Goal: Check status: Check status

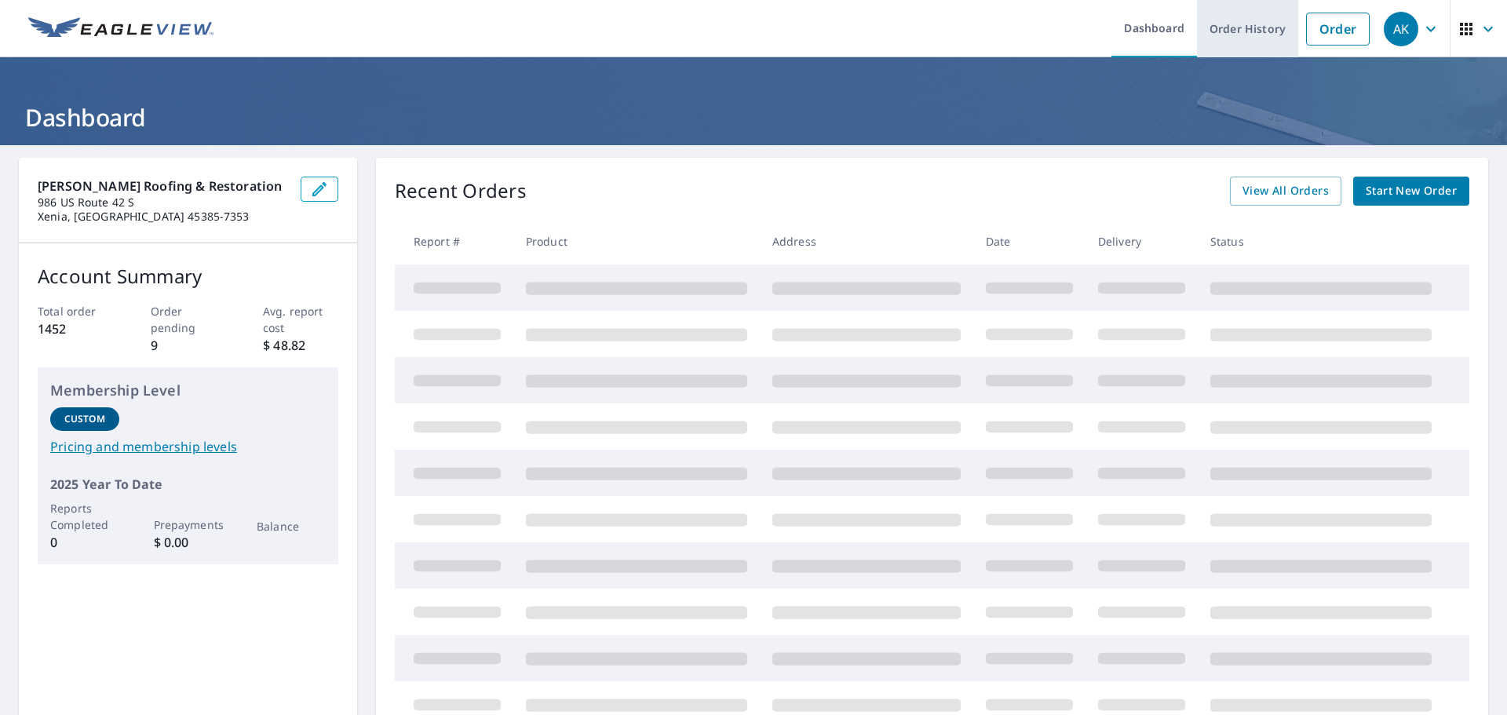
click at [1228, 37] on link "Order History" at bounding box center [1247, 28] width 101 height 57
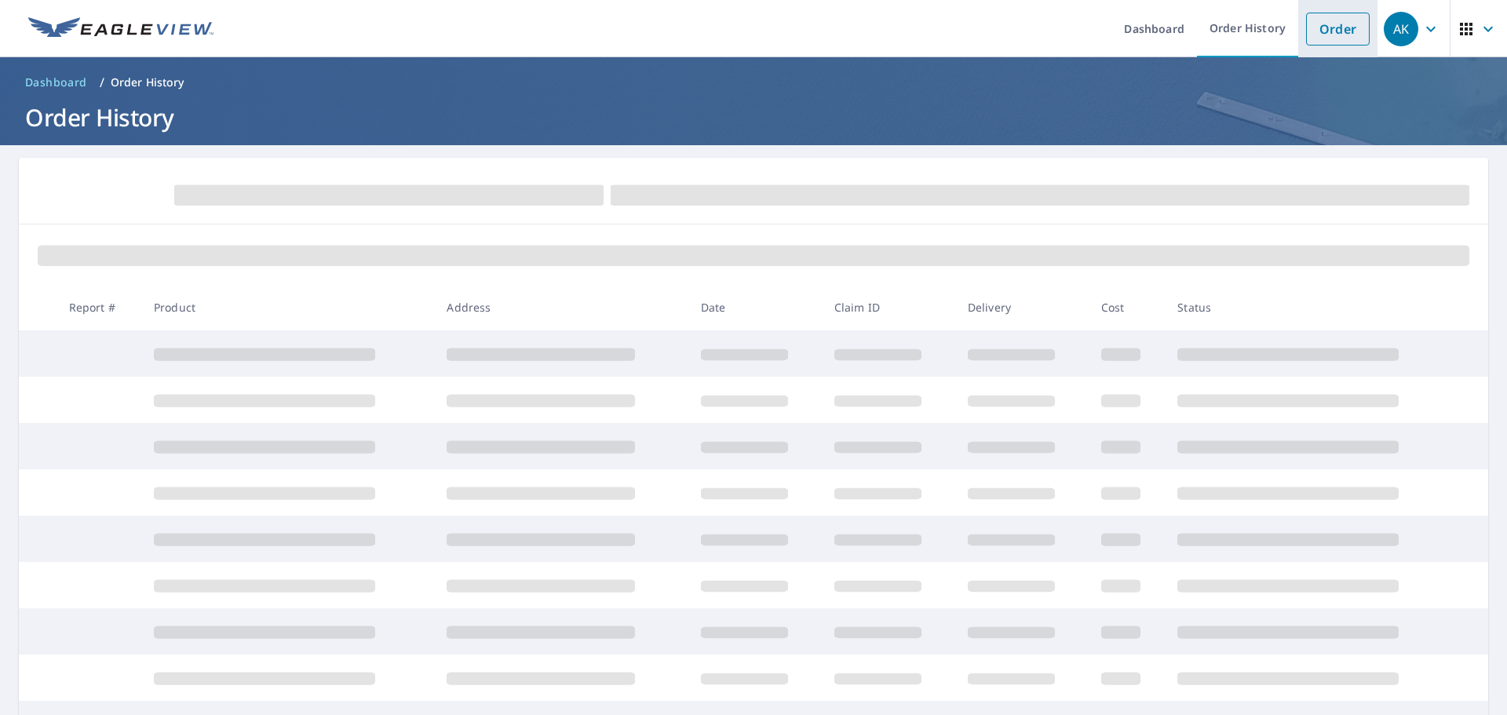
click at [1325, 35] on link "Order" at bounding box center [1338, 29] width 64 height 33
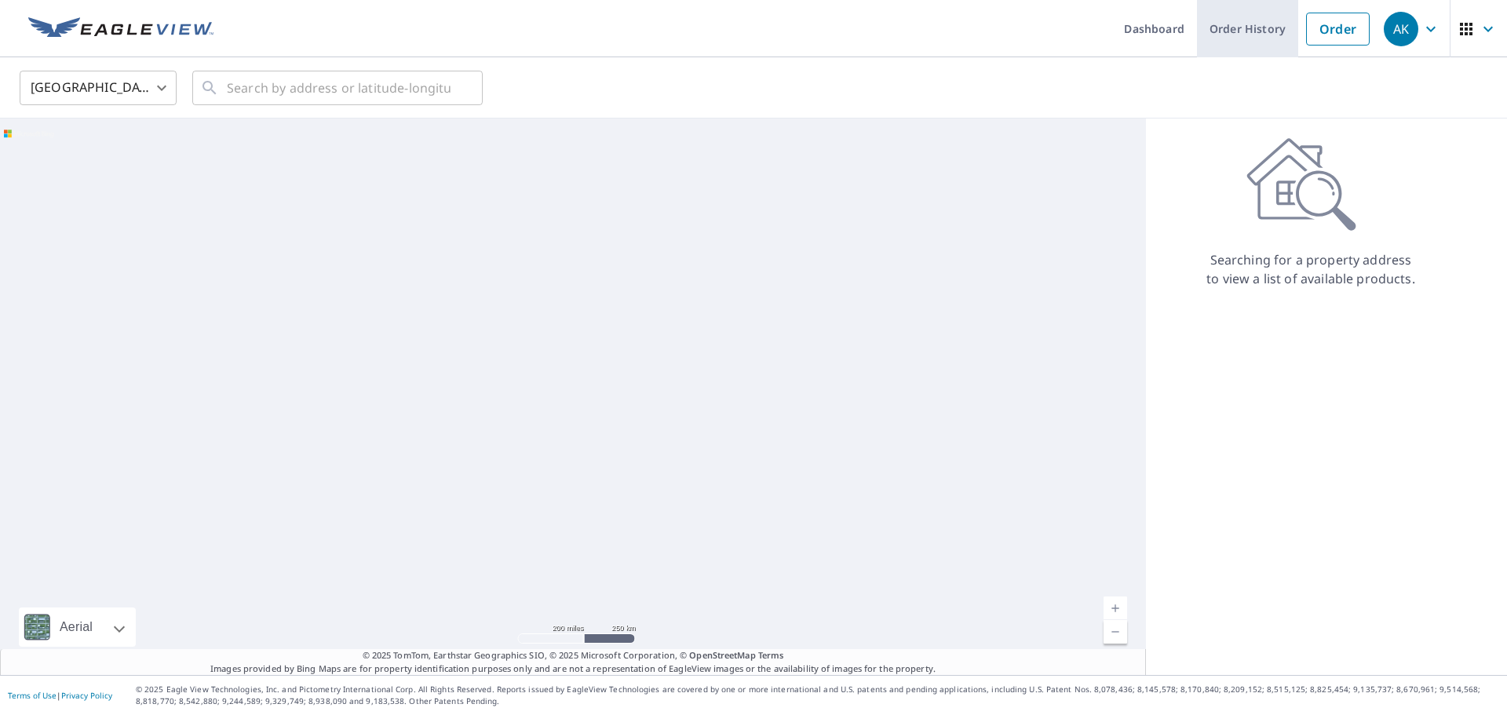
click at [1231, 31] on link "Order History" at bounding box center [1247, 28] width 101 height 57
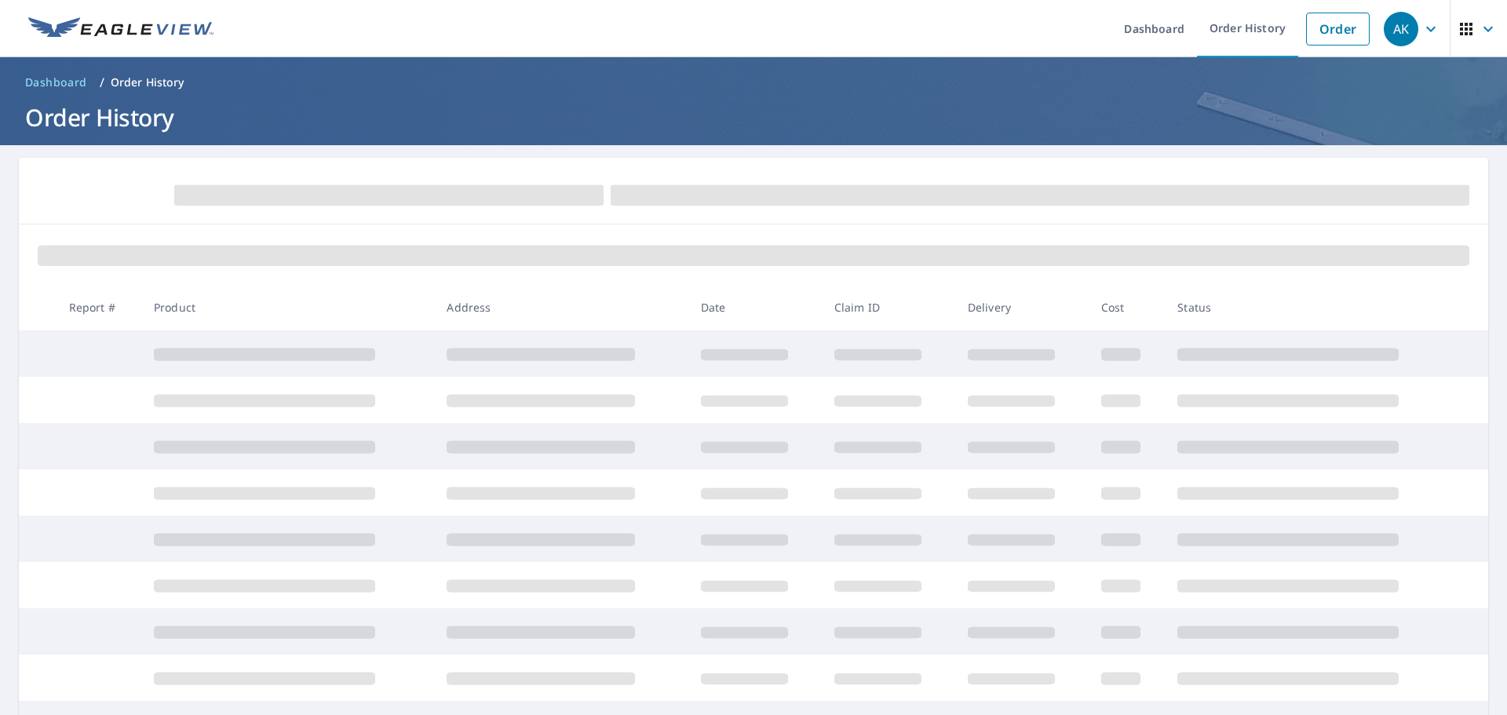
click at [1246, 183] on form at bounding box center [754, 194] width 1432 height 35
click at [1232, 32] on link "Order History" at bounding box center [1247, 28] width 101 height 57
click at [1327, 31] on link "Order" at bounding box center [1338, 29] width 64 height 33
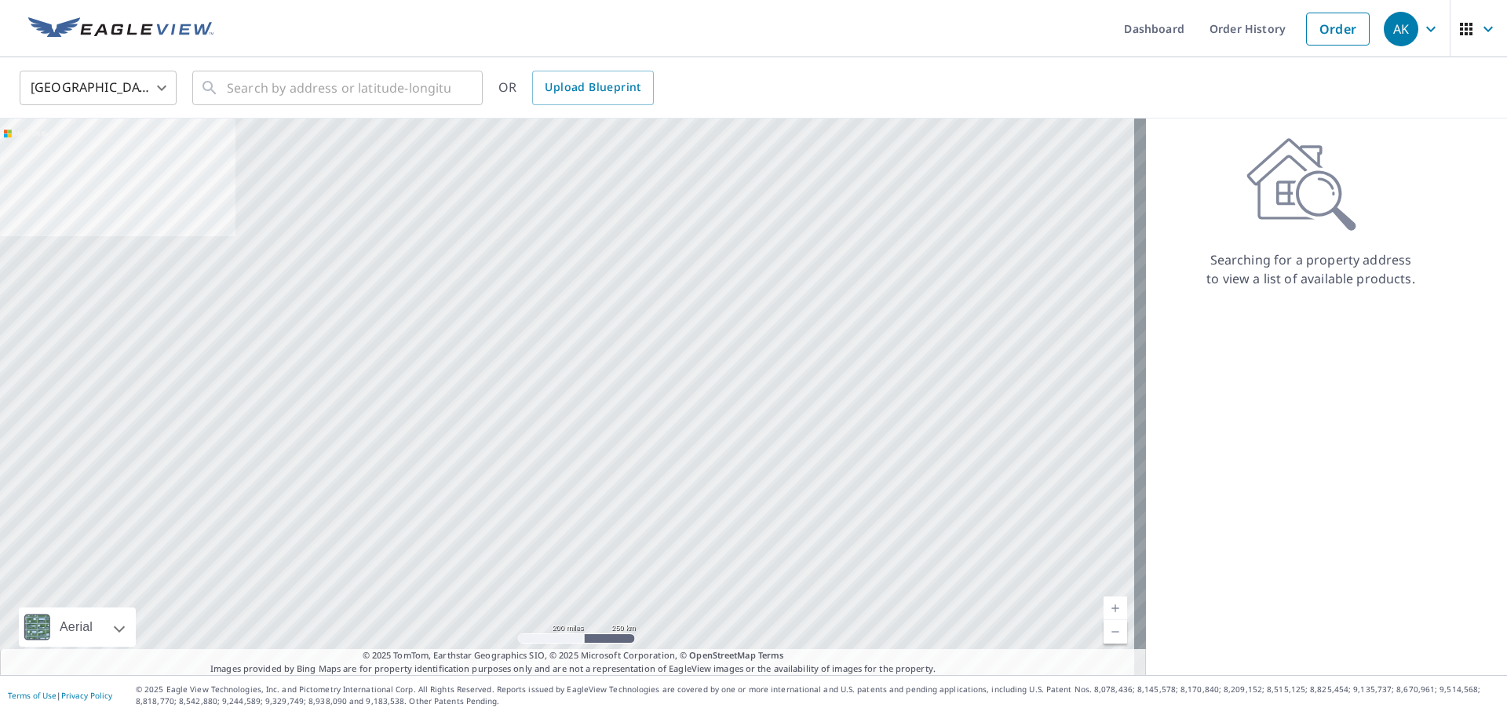
click at [1303, 192] on icon at bounding box center [1301, 184] width 110 height 94
click at [1308, 272] on p "Searching for a property address to view a list of available products." at bounding box center [1311, 269] width 210 height 38
click at [1248, 24] on link "Order History" at bounding box center [1247, 28] width 101 height 57
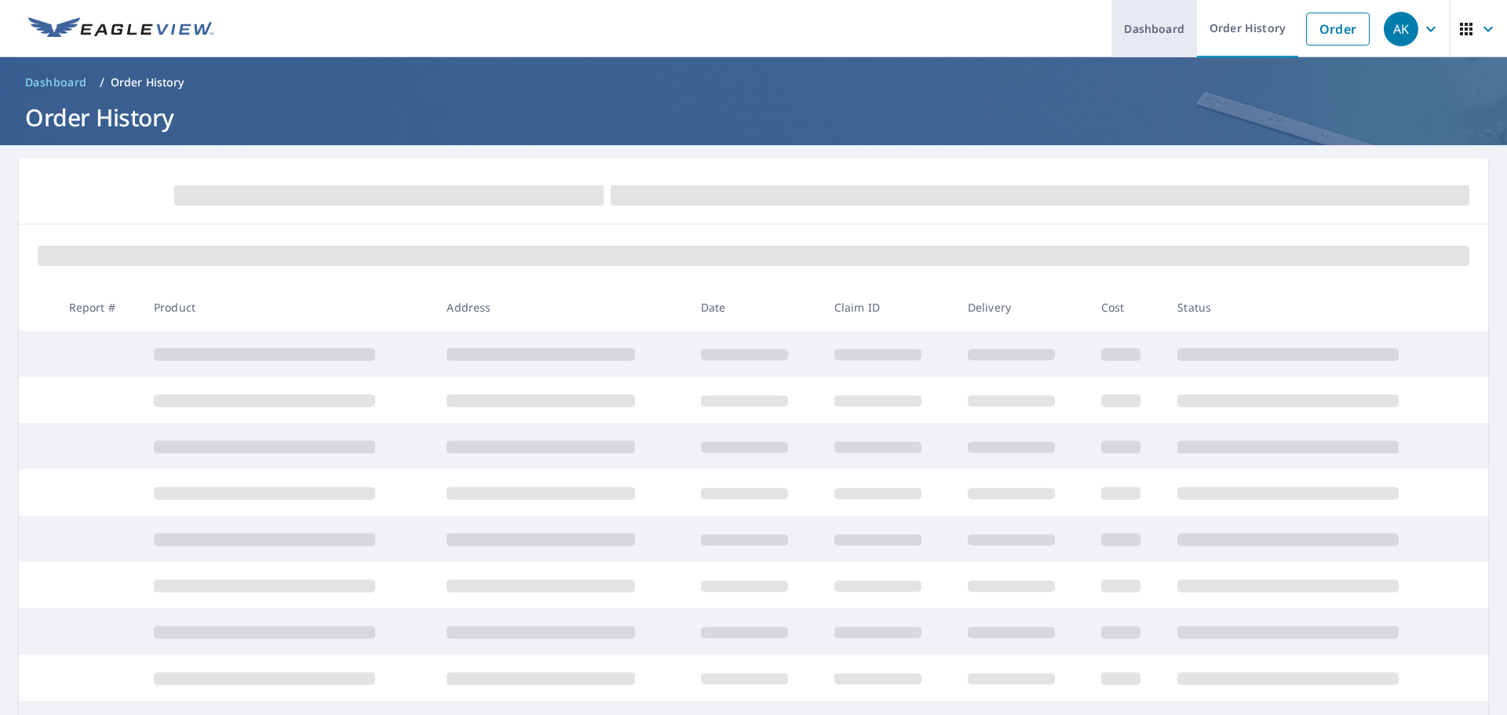
click at [1151, 32] on link "Dashboard" at bounding box center [1154, 28] width 86 height 57
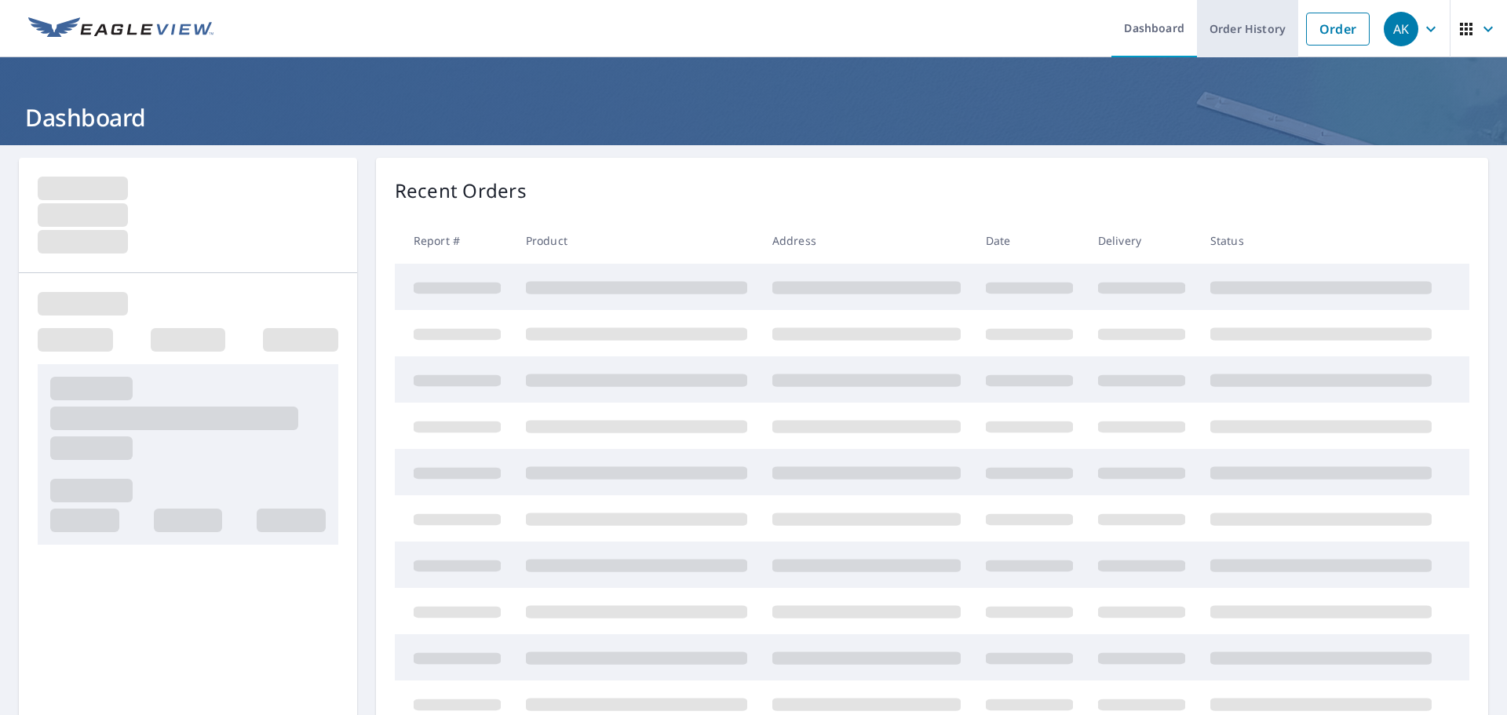
click at [1243, 30] on link "Order History" at bounding box center [1247, 28] width 101 height 57
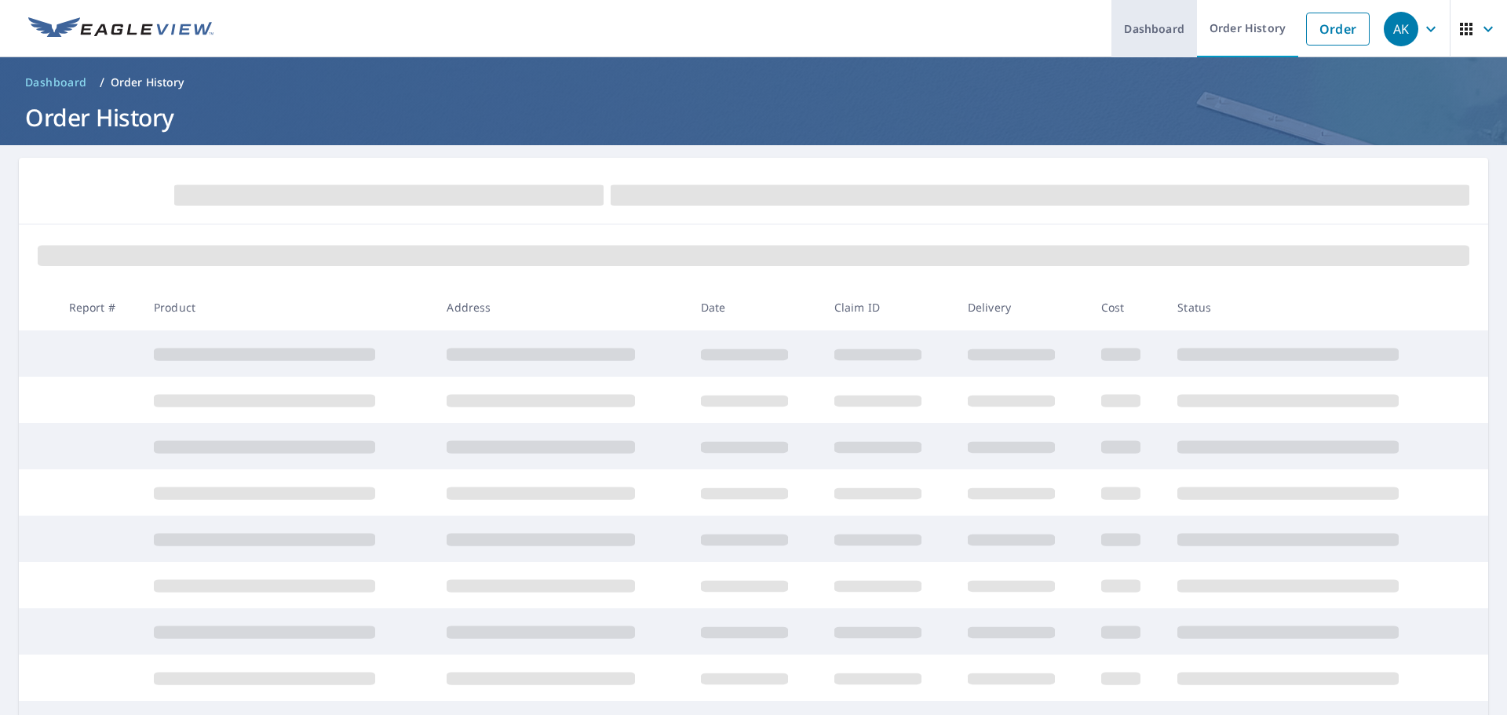
click at [1144, 35] on link "Dashboard" at bounding box center [1154, 28] width 86 height 57
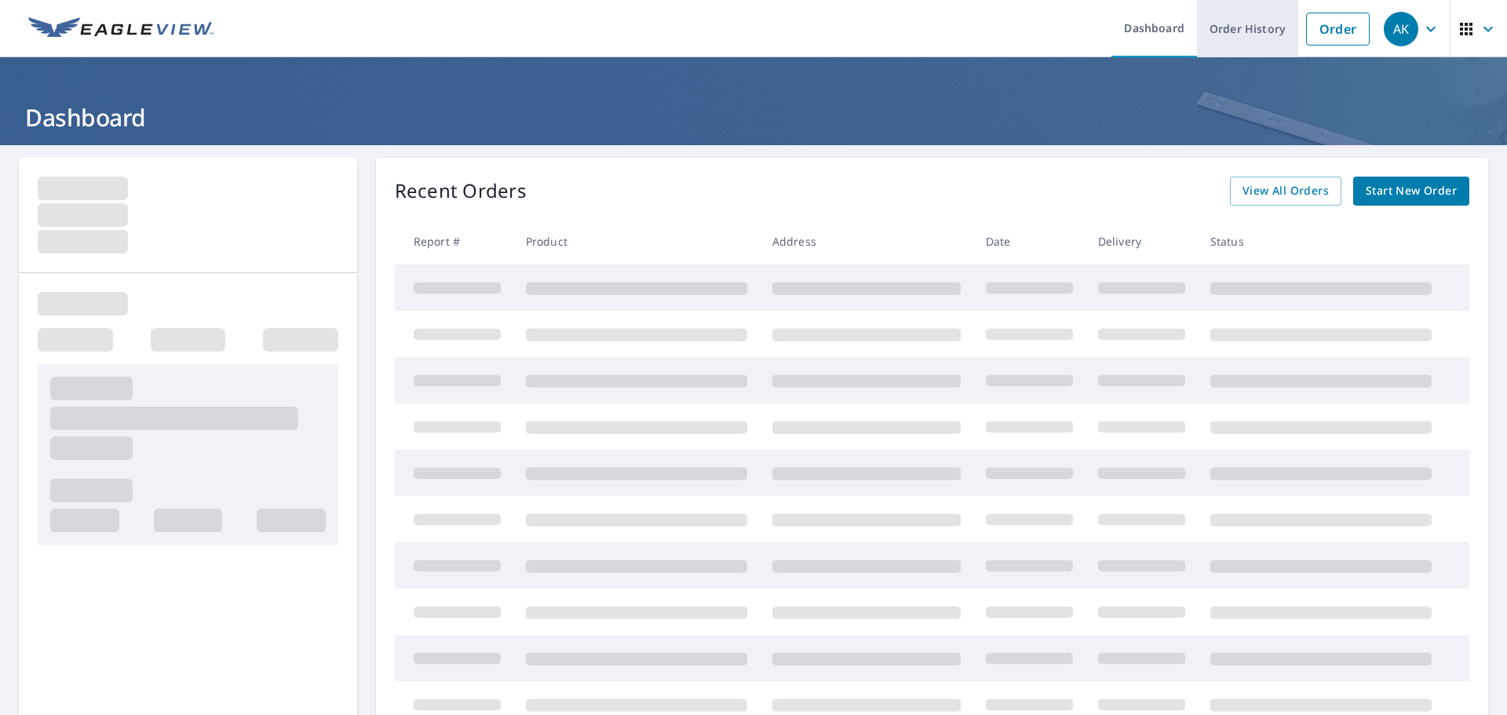
click at [1243, 34] on link "Order History" at bounding box center [1247, 28] width 101 height 57
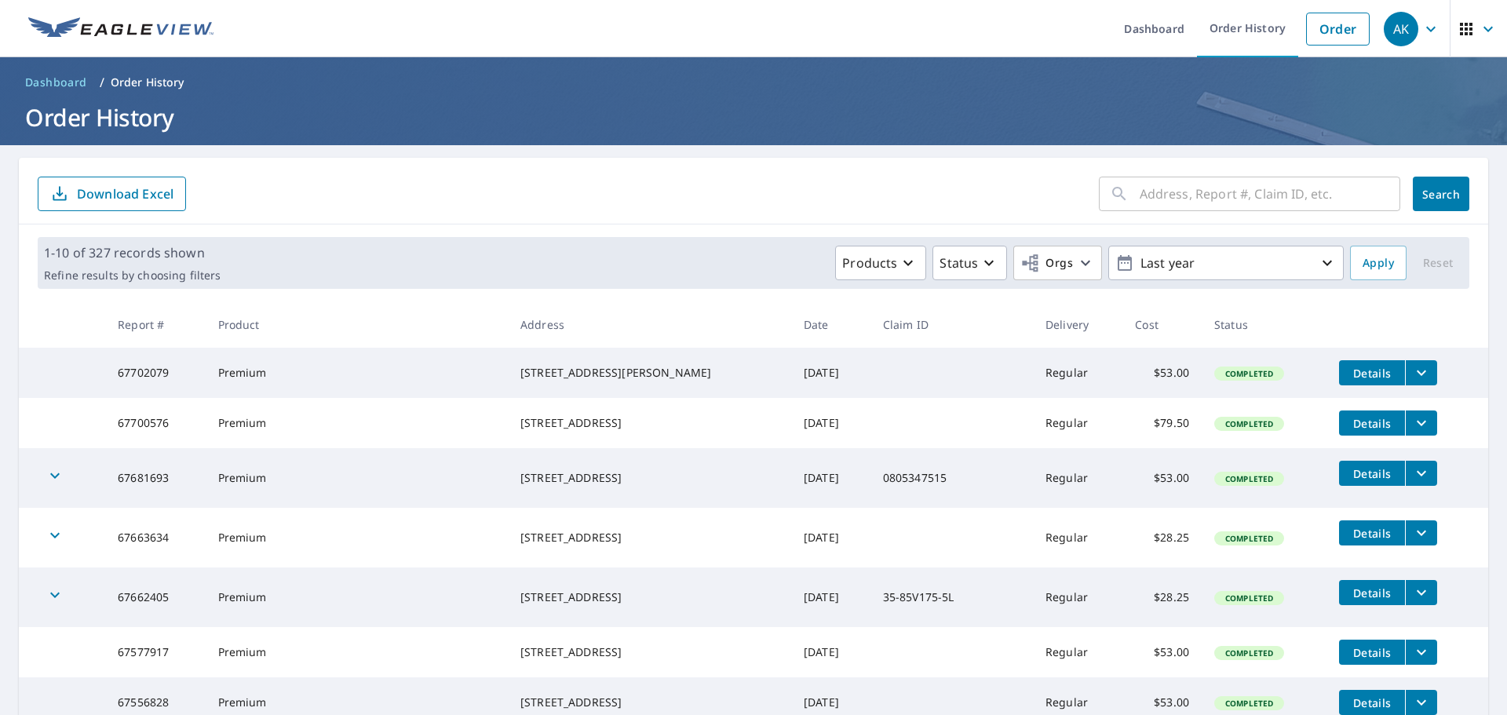
click at [1140, 192] on input "text" at bounding box center [1270, 194] width 261 height 44
paste input "65373490"
type input "65373490"
click at [1425, 193] on span "Search" at bounding box center [1440, 194] width 31 height 15
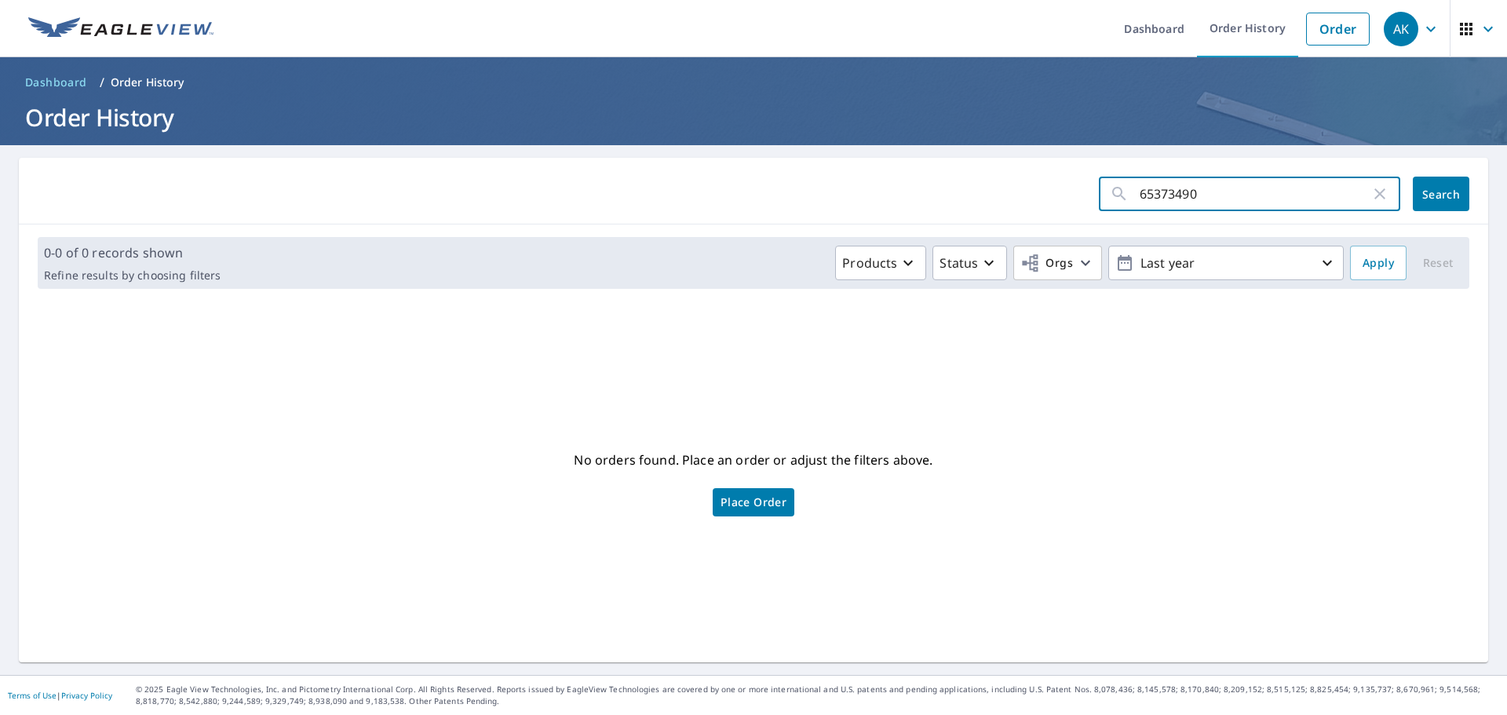
click at [1140, 190] on input "65373490" at bounding box center [1255, 194] width 231 height 44
type input "65373490"
click button "Search" at bounding box center [1441, 194] width 57 height 35
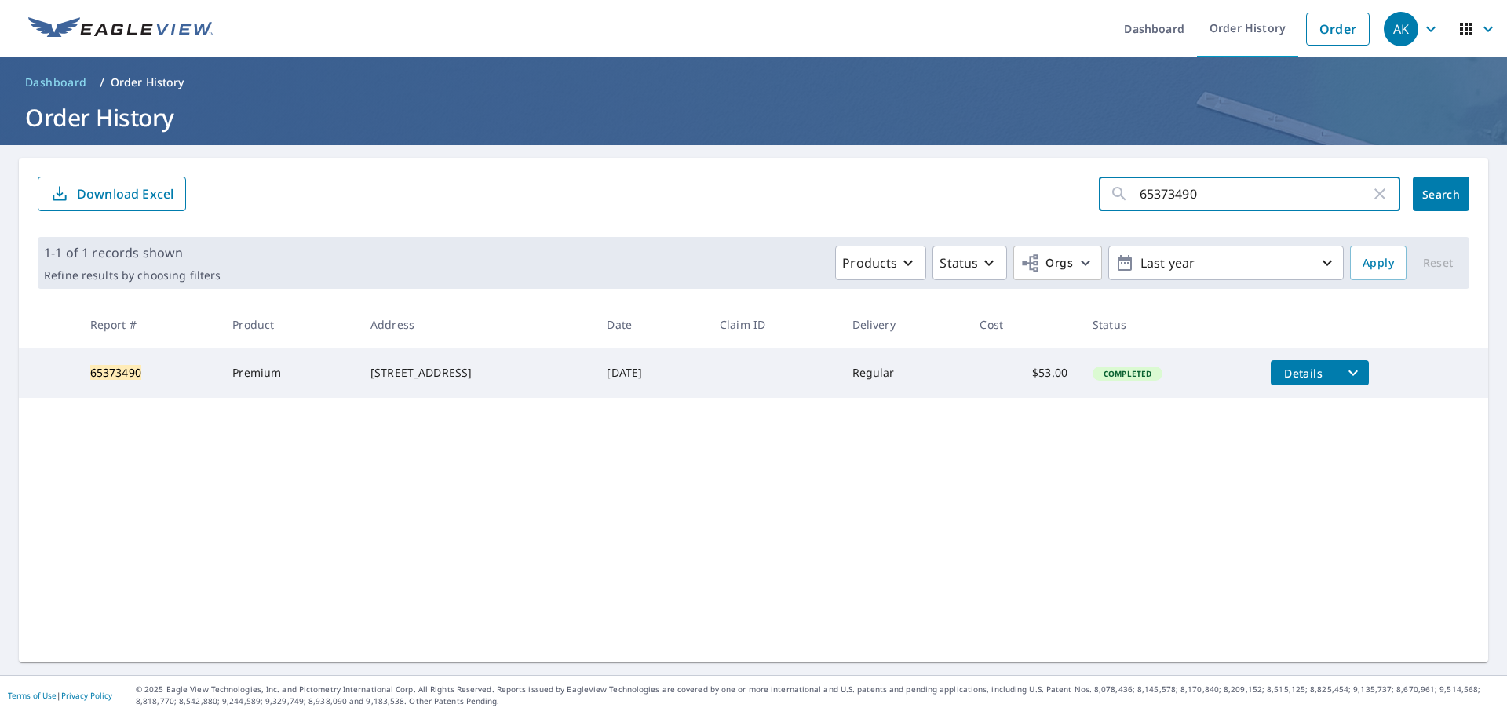
drag, startPoint x: 1206, startPoint y: 203, endPoint x: 1106, endPoint y: 203, distance: 99.7
click at [1106, 203] on div "65373490 ​" at bounding box center [1249, 194] width 301 height 35
paste input "565791"
type input "65565791"
click at [1425, 194] on span "Search" at bounding box center [1440, 194] width 31 height 15
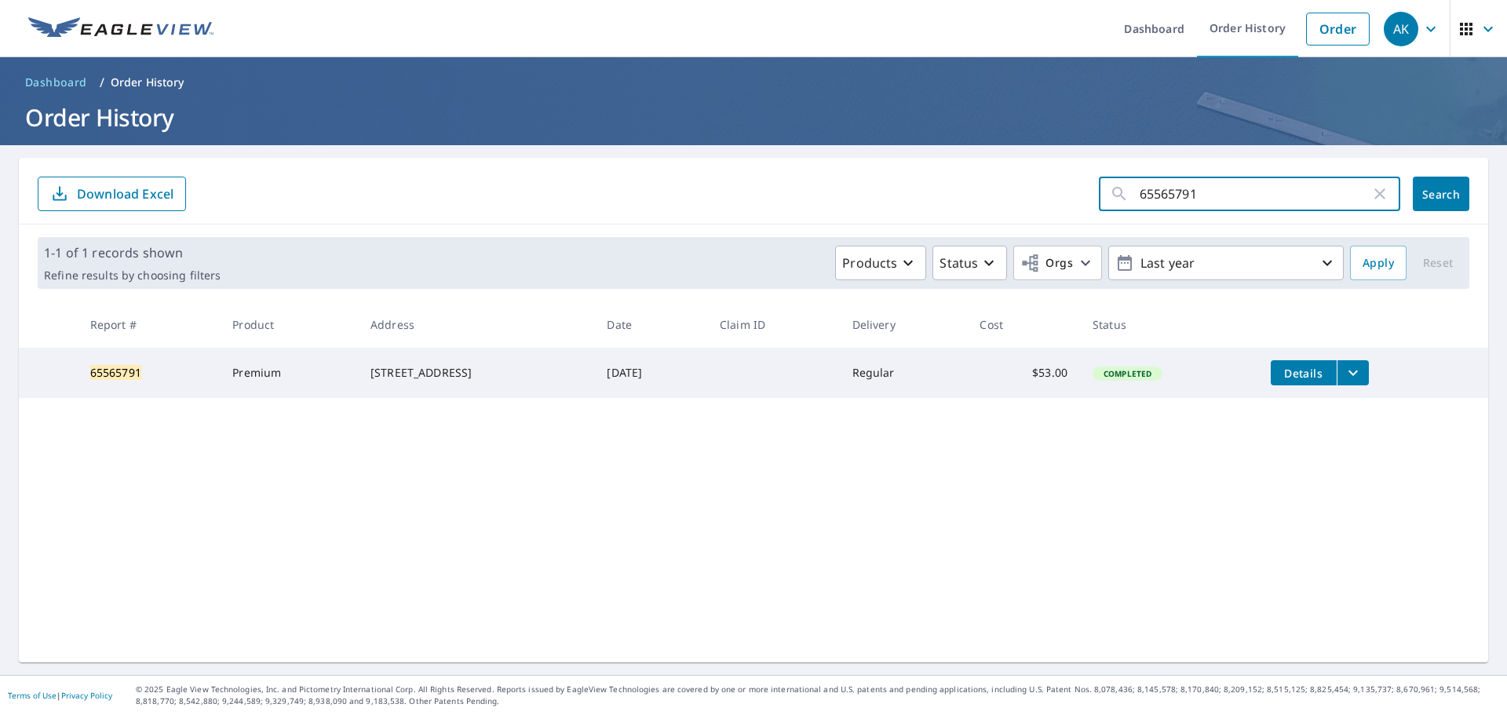
drag, startPoint x: 1215, startPoint y: 195, endPoint x: 1126, endPoint y: 196, distance: 89.5
click at [1126, 196] on div "65565791 ​" at bounding box center [1249, 194] width 301 height 35
paste input "51094355"
type input "51094355"
click at [1432, 202] on button "Search" at bounding box center [1441, 194] width 57 height 35
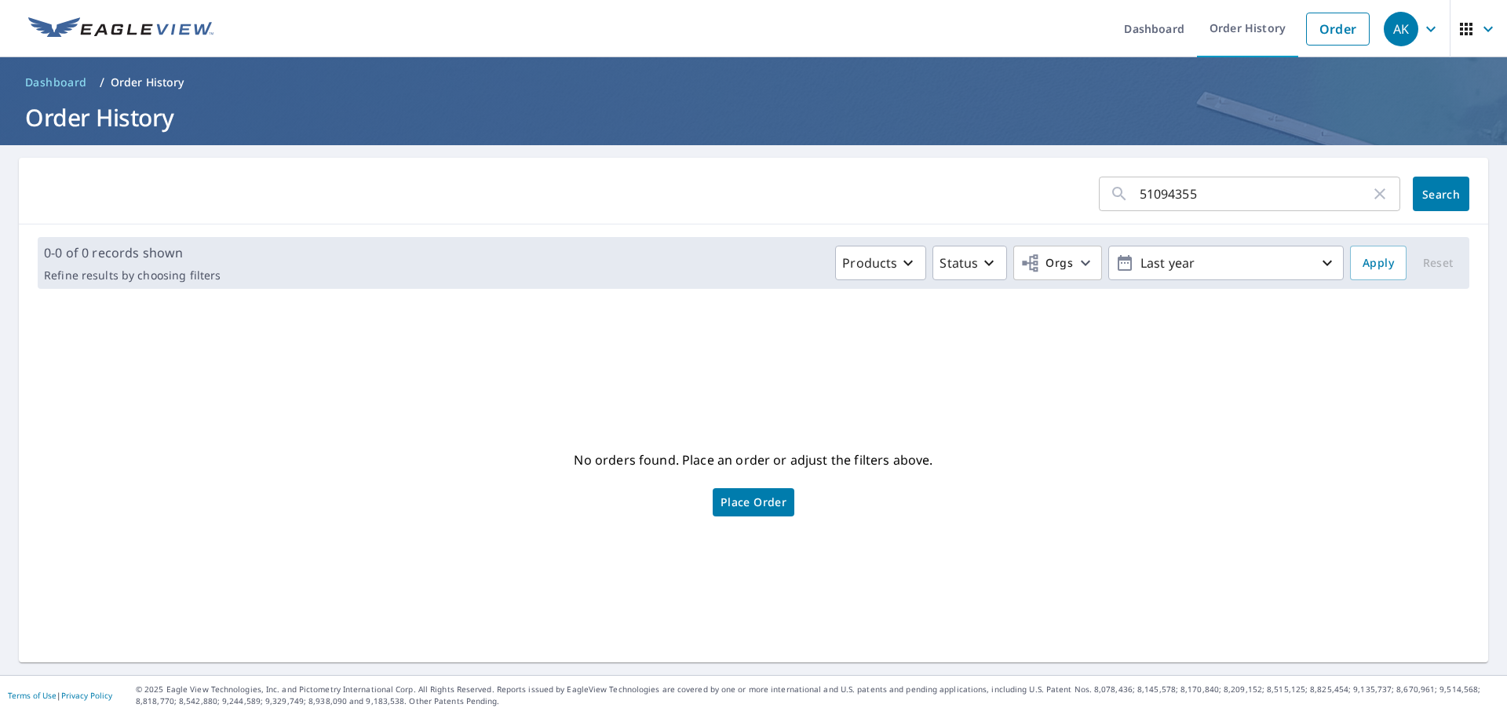
click at [1126, 192] on div "51094355 ​" at bounding box center [1249, 194] width 301 height 35
click at [1125, 199] on div "51094355 ​" at bounding box center [1249, 194] width 301 height 35
click at [1140, 189] on input "51094355" at bounding box center [1255, 194] width 231 height 44
click at [1438, 190] on span "Search" at bounding box center [1440, 194] width 31 height 15
drag, startPoint x: 1206, startPoint y: 188, endPoint x: 1111, endPoint y: 194, distance: 95.1
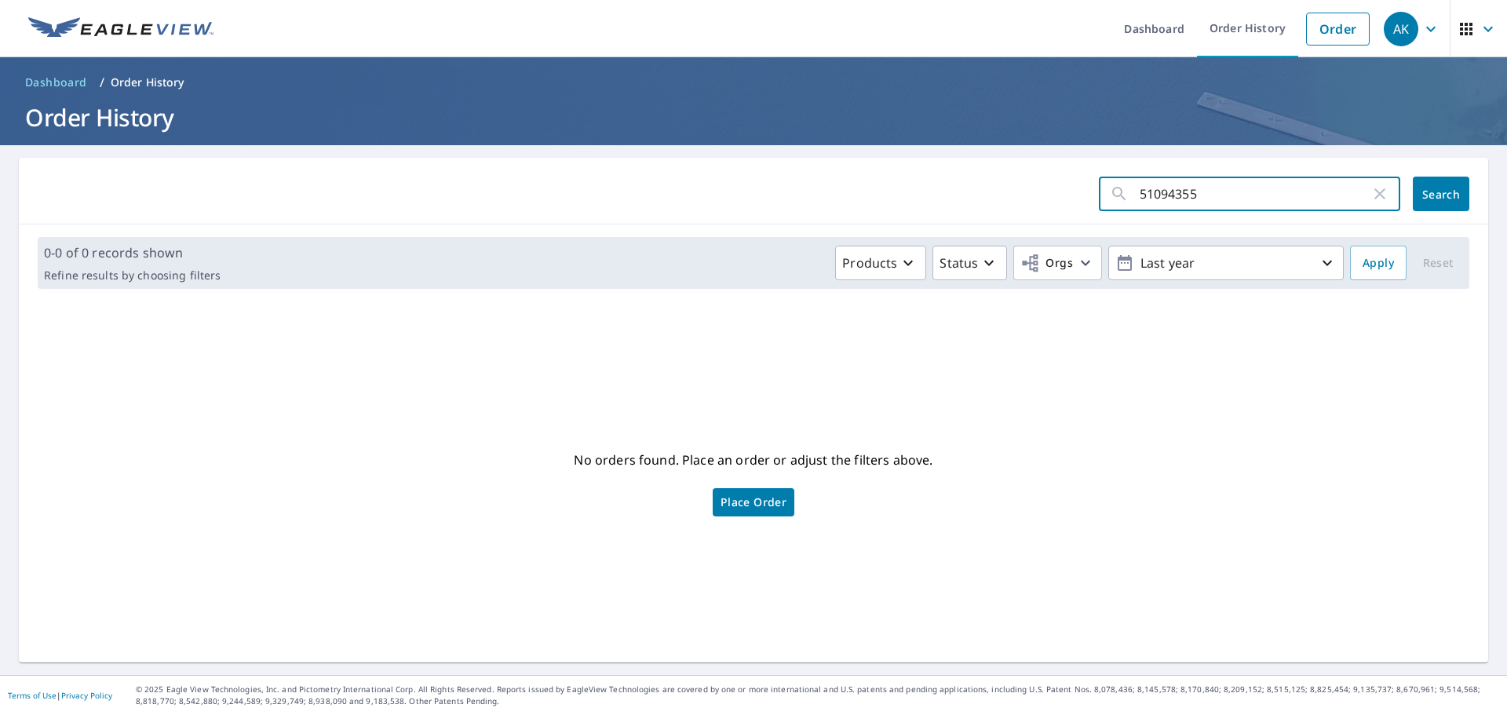
click at [1111, 194] on div "51094355 ​" at bounding box center [1249, 194] width 301 height 35
type input "51094355"
click button "Search" at bounding box center [1441, 194] width 57 height 35
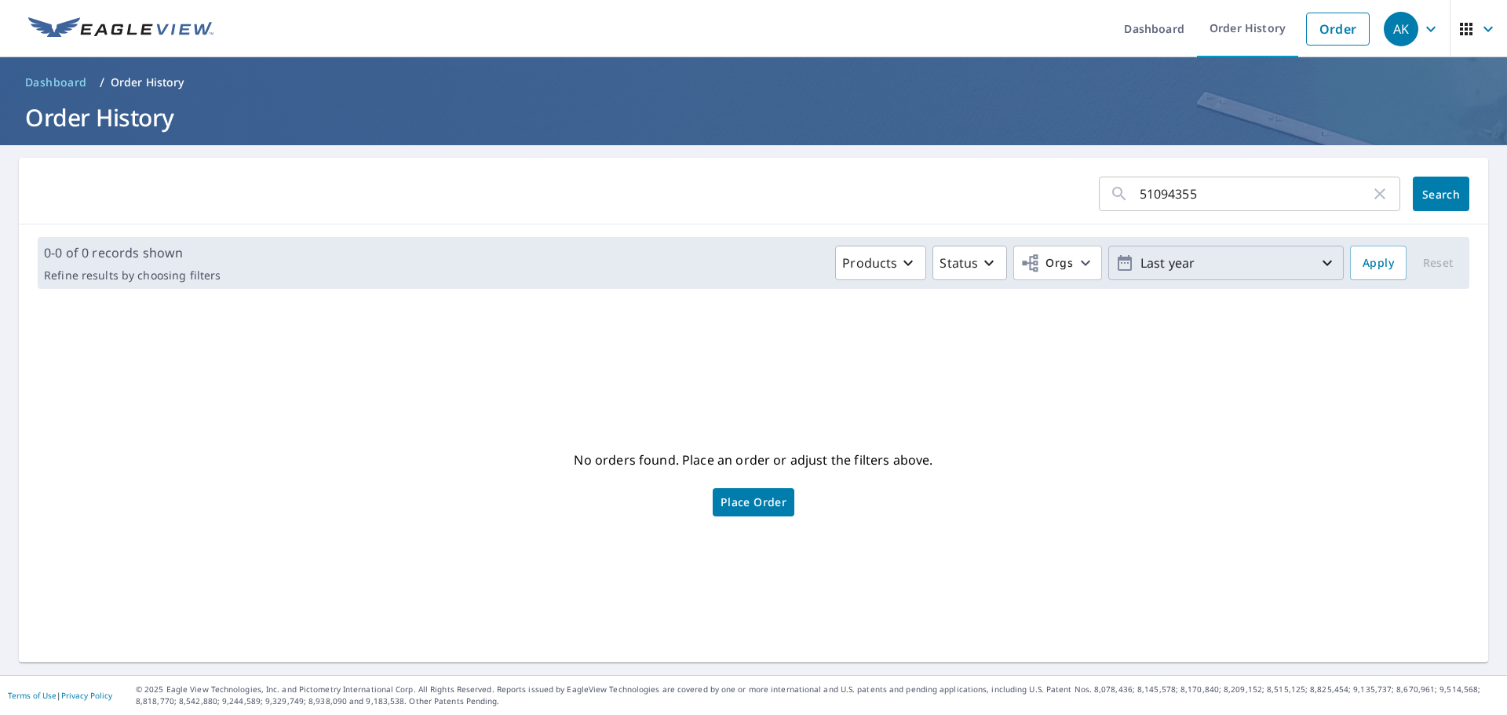
click at [1318, 258] on icon "button" at bounding box center [1327, 263] width 19 height 19
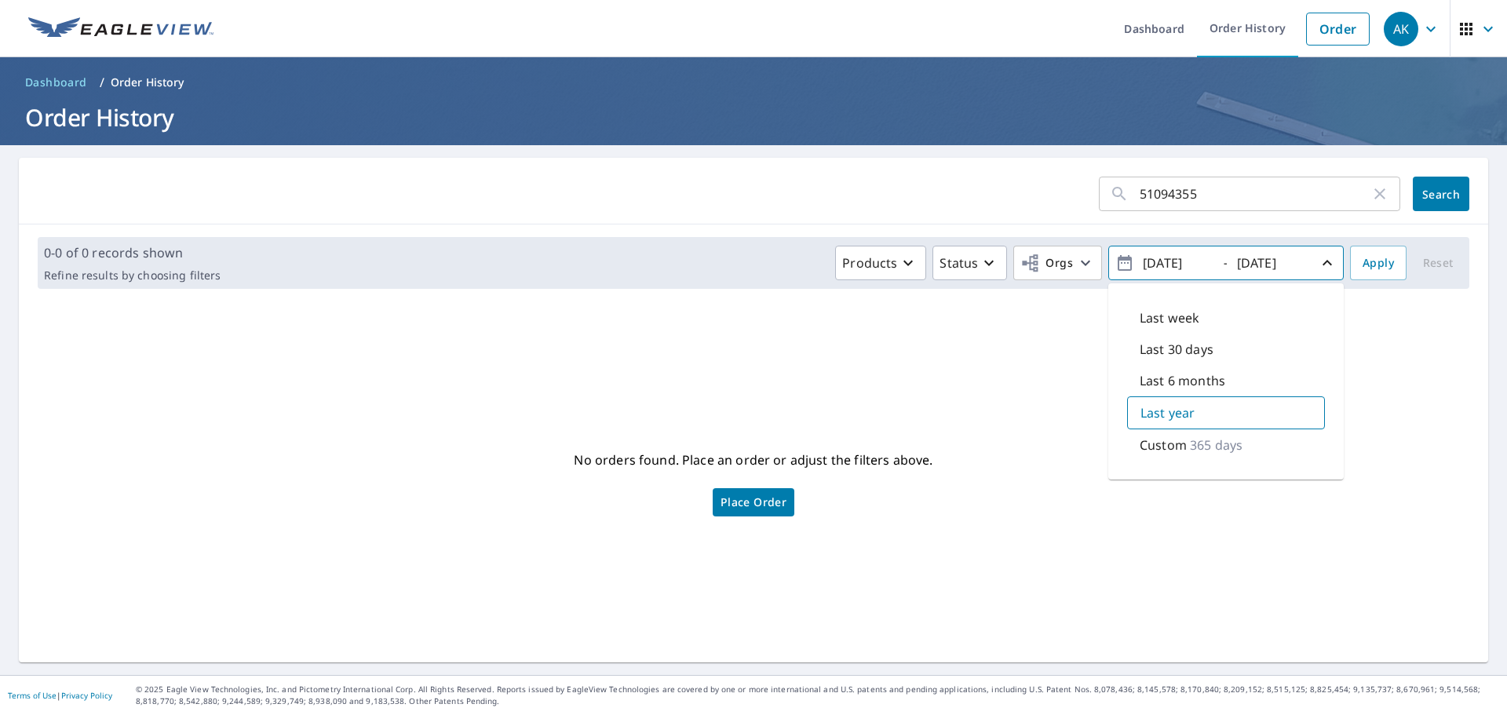
click at [1157, 374] on p "Last 6 months" at bounding box center [1183, 380] width 86 height 19
type input "2025/04/08"
drag, startPoint x: 1151, startPoint y: 257, endPoint x: 1161, endPoint y: 256, distance: 9.5
click at [1152, 257] on input "2025/04/08" at bounding box center [1176, 262] width 77 height 25
drag, startPoint x: 1234, startPoint y: 260, endPoint x: 1323, endPoint y: 262, distance: 88.7
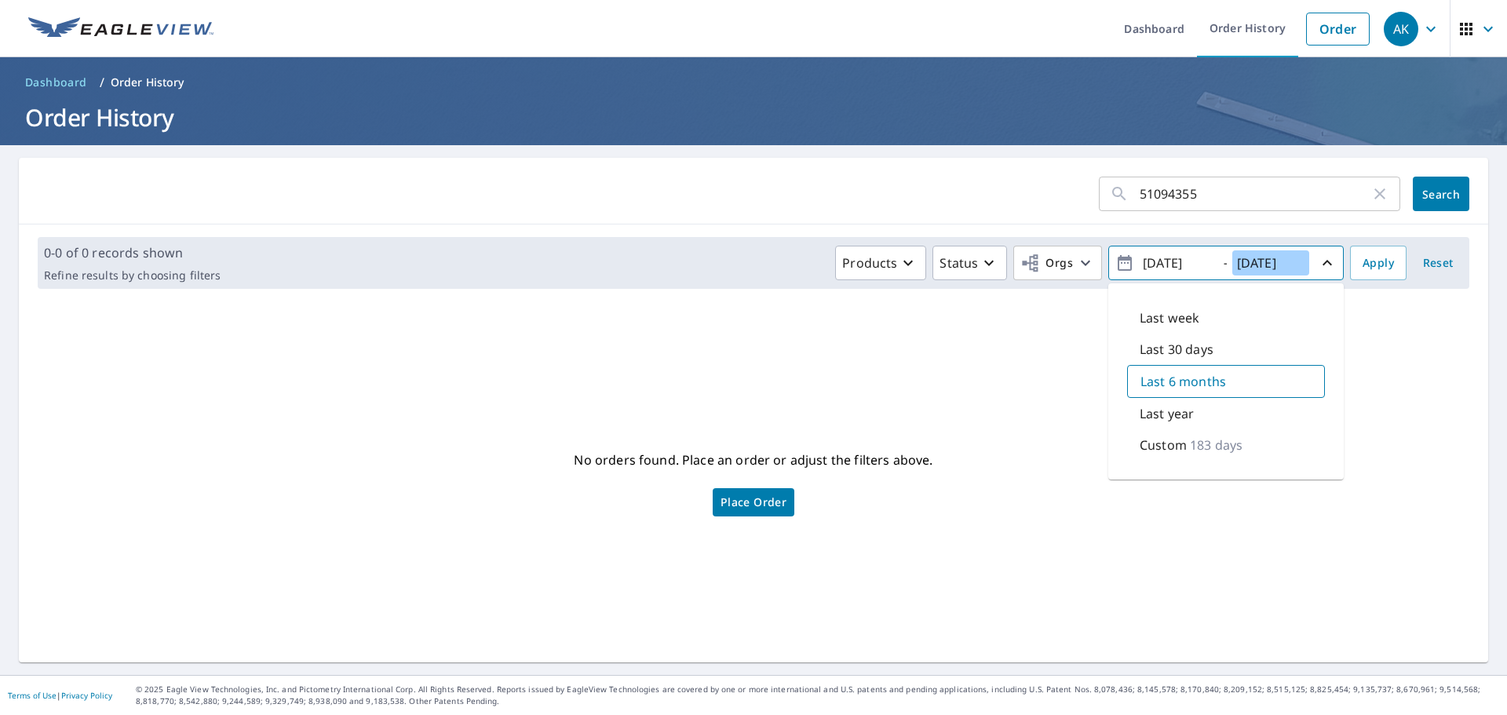
click at [1238, 261] on input "2025/10/08" at bounding box center [1270, 262] width 77 height 25
click at [1303, 265] on span "2025/04/08 - 2025/10/08" at bounding box center [1225, 263] width 221 height 27
click at [1434, 261] on span "Reset" at bounding box center [1438, 264] width 38 height 20
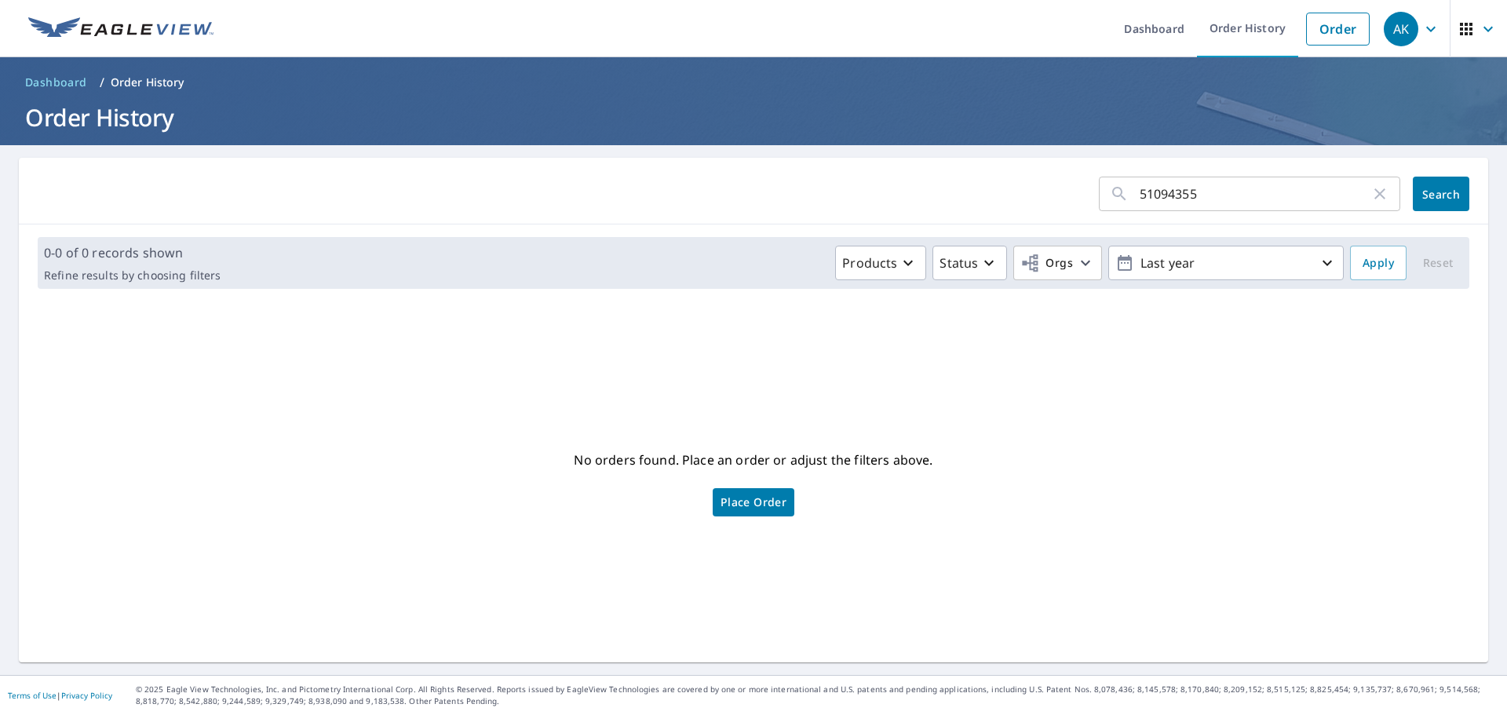
click at [1429, 192] on span "Search" at bounding box center [1440, 194] width 31 height 15
drag, startPoint x: 1203, startPoint y: 194, endPoint x: 1120, endPoint y: 193, distance: 83.2
click at [1120, 193] on div "51094355 ​" at bounding box center [1249, 194] width 301 height 35
type input "123 junk"
click at [1429, 194] on span "Search" at bounding box center [1440, 194] width 31 height 15
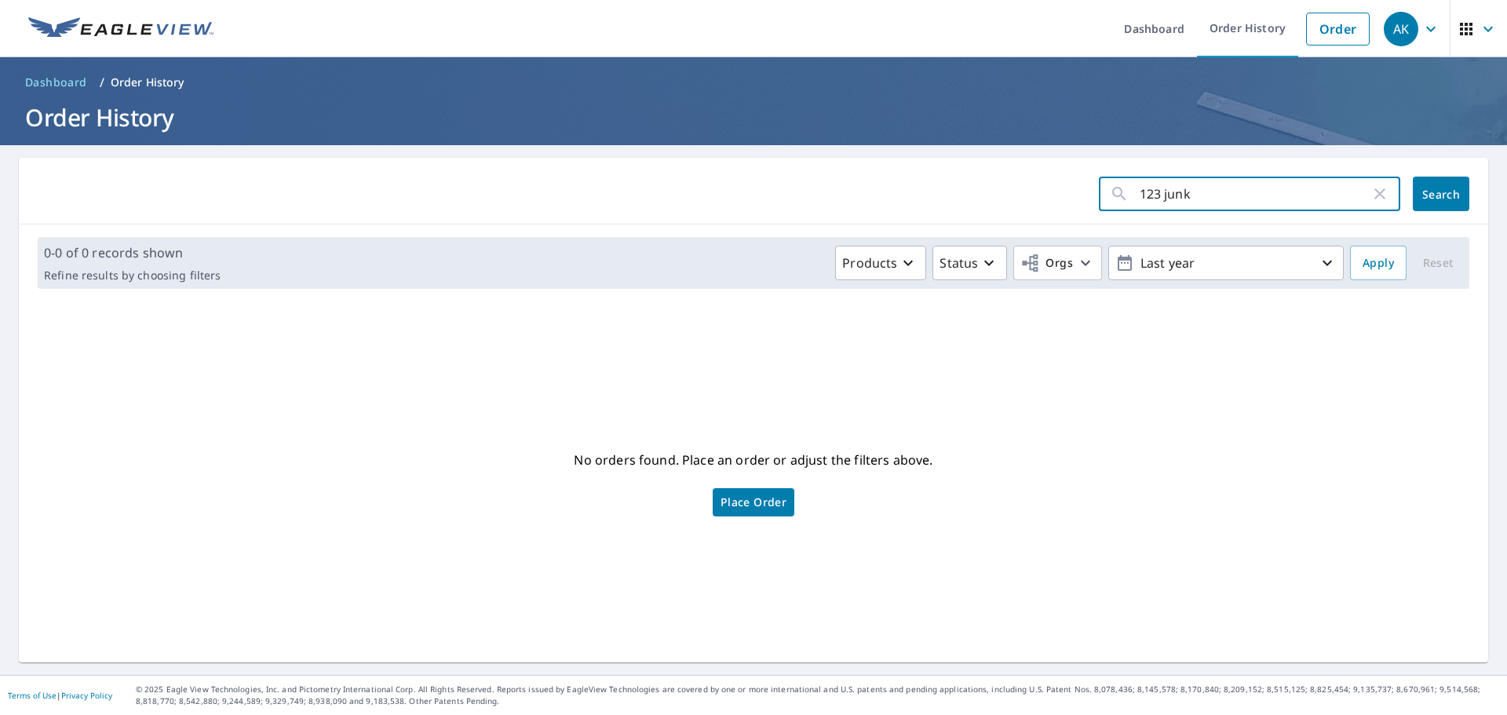
drag, startPoint x: 1197, startPoint y: 199, endPoint x: 1121, endPoint y: 199, distance: 76.1
click at [1121, 199] on div "123 junk ​" at bounding box center [1249, 194] width 301 height 35
paste input "51094355"
type input "5109435"
click button "Search" at bounding box center [1441, 194] width 57 height 35
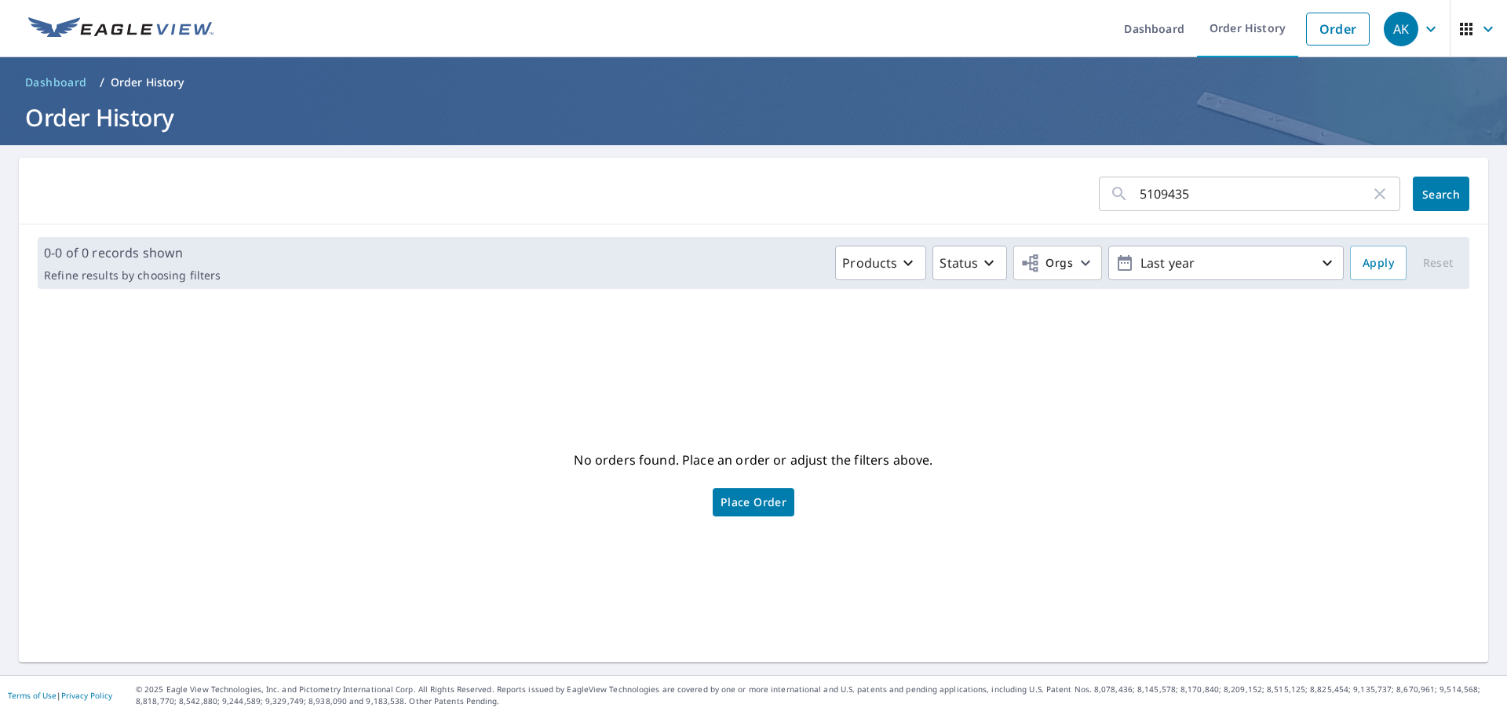
click at [1203, 195] on input "5109435" at bounding box center [1255, 194] width 231 height 44
click at [1432, 189] on span "Search" at bounding box center [1440, 194] width 31 height 15
drag, startPoint x: 1212, startPoint y: 190, endPoint x: 1099, endPoint y: 195, distance: 113.1
click at [1099, 195] on div "5109435 ​" at bounding box center [1249, 194] width 301 height 35
paste input "5"
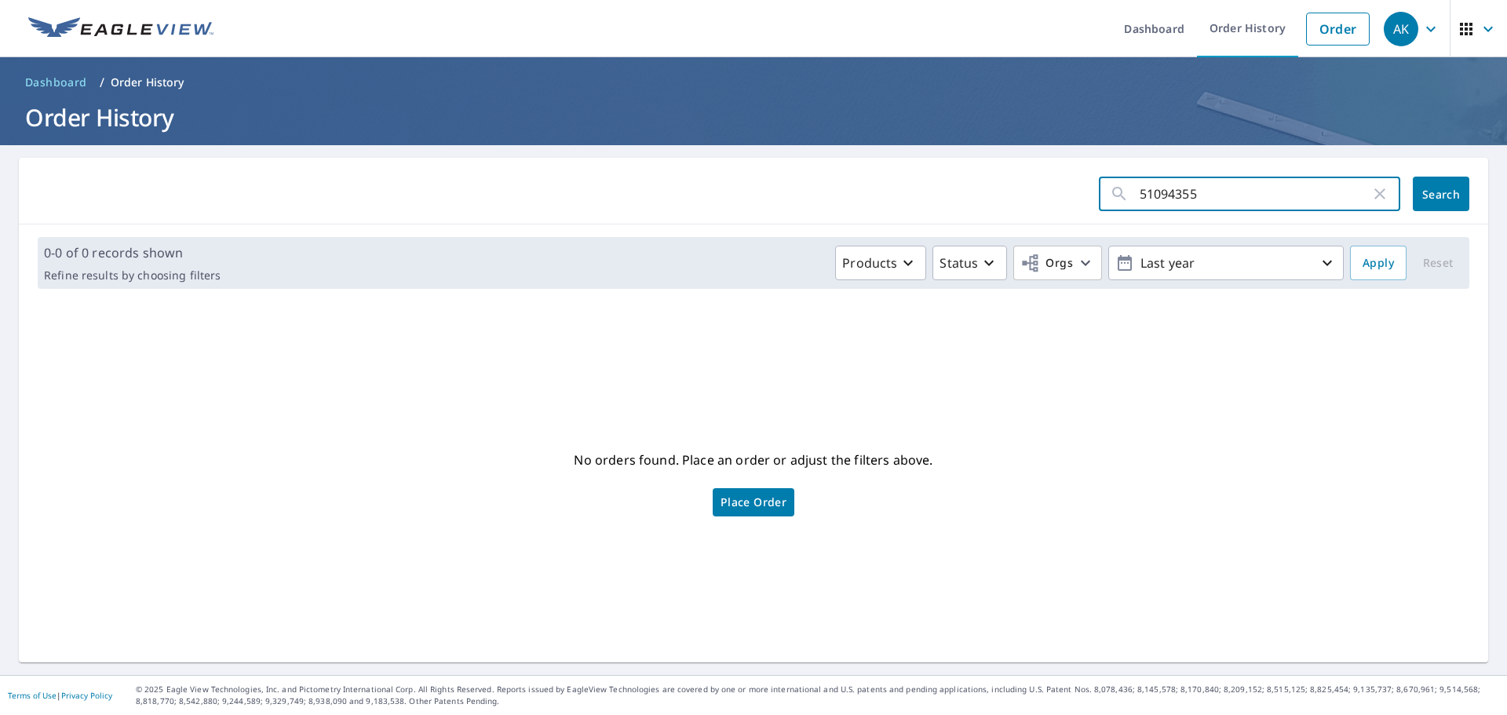
type input "51094355"
click at [1433, 195] on span "Search" at bounding box center [1440, 194] width 31 height 15
drag, startPoint x: 1195, startPoint y: 192, endPoint x: 1108, endPoint y: 193, distance: 87.1
click at [1108, 193] on div "51094355 ​" at bounding box center [1249, 194] width 301 height 35
paste input "65022104"
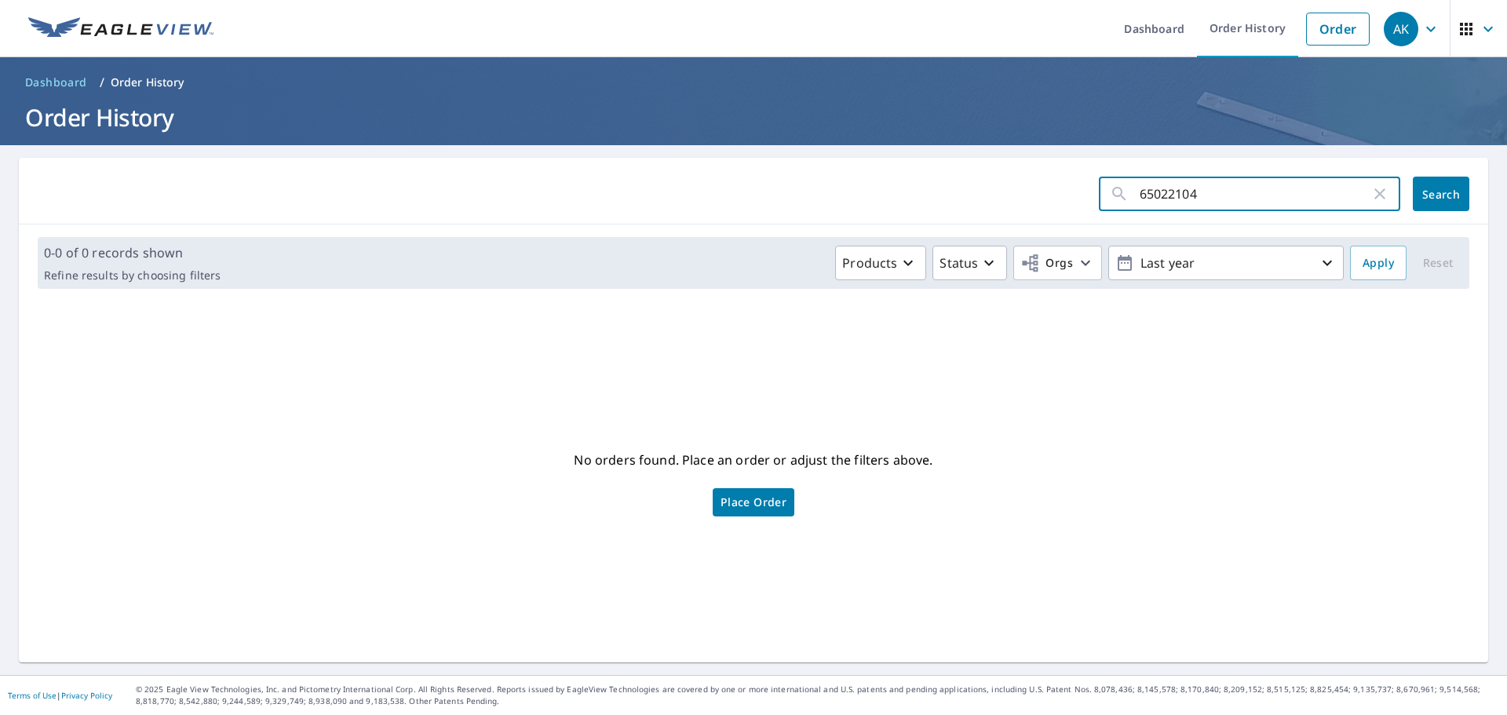
click at [1140, 189] on input "65022104" at bounding box center [1255, 194] width 231 height 44
type input "65022104"
click at [1426, 192] on span "Search" at bounding box center [1440, 194] width 31 height 15
